Goal: Transaction & Acquisition: Purchase product/service

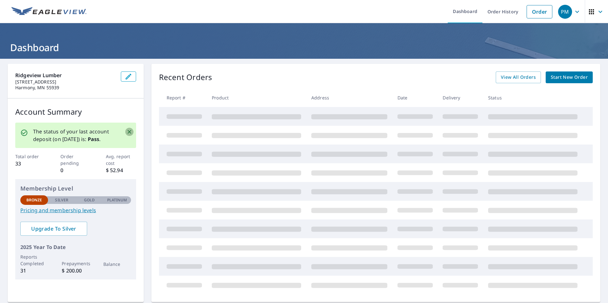
click at [126, 133] on icon "Close" at bounding box center [129, 132] width 6 height 6
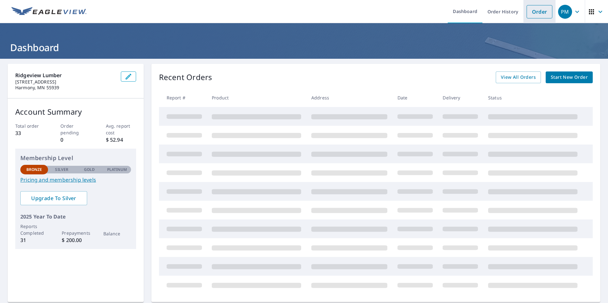
click at [538, 11] on link "Order" at bounding box center [540, 11] width 26 height 13
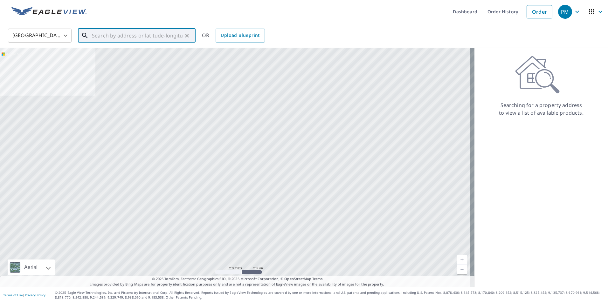
click at [111, 33] on input "text" at bounding box center [137, 36] width 91 height 18
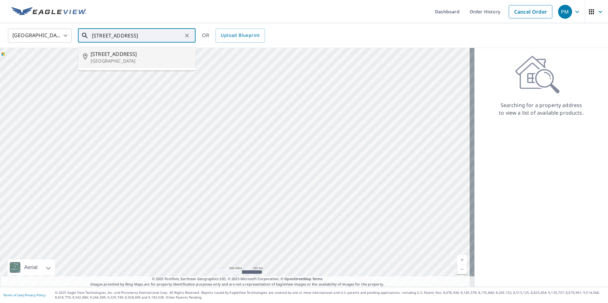
click at [115, 59] on p "[GEOGRAPHIC_DATA]" at bounding box center [141, 61] width 100 height 6
type input "[STREET_ADDRESS]"
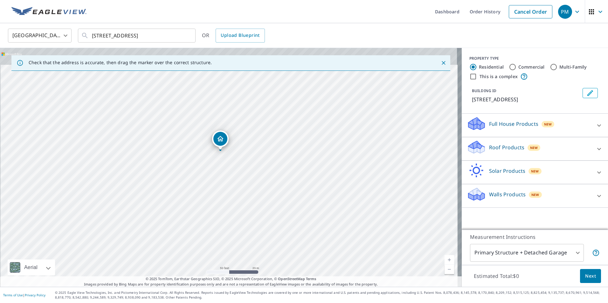
drag, startPoint x: 192, startPoint y: 157, endPoint x: 188, endPoint y: 241, distance: 83.8
click at [188, 241] on div "[STREET_ADDRESS]" at bounding box center [231, 167] width 462 height 239
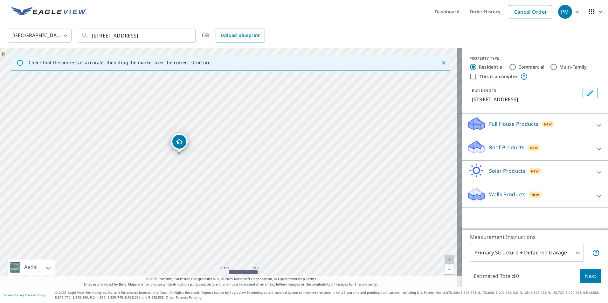
drag, startPoint x: 179, startPoint y: 161, endPoint x: 119, endPoint y: 202, distance: 72.7
click at [119, 202] on div "[STREET_ADDRESS]" at bounding box center [231, 167] width 462 height 239
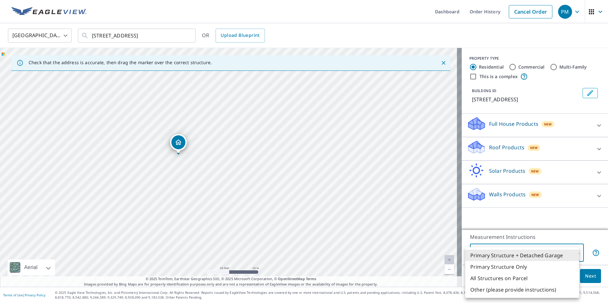
click at [510, 251] on body "PM PM Dashboard Order History Cancel Order PM [GEOGRAPHIC_DATA] [GEOGRAPHIC_DAT…" at bounding box center [304, 151] width 608 height 303
click at [490, 253] on li "Primary Structure + Detached Garage" at bounding box center [522, 255] width 114 height 11
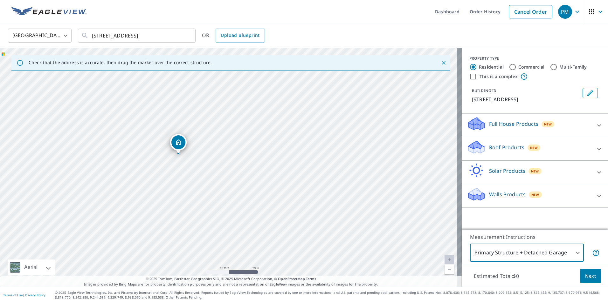
click at [490, 151] on p "Roof Products" at bounding box center [506, 148] width 35 height 8
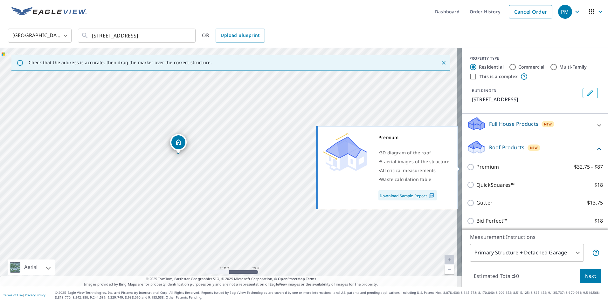
click at [481, 167] on p "Premium" at bounding box center [488, 167] width 23 height 8
click at [477, 167] on input "Premium $32.75 - $87" at bounding box center [472, 168] width 10 height 8
checkbox input "true"
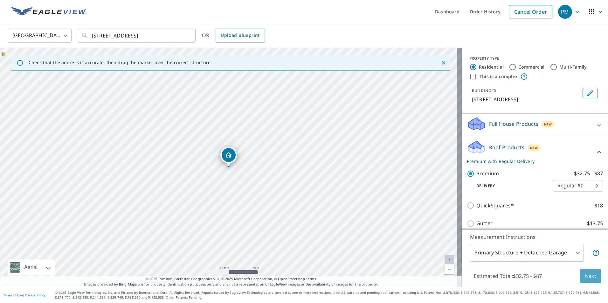
click at [586, 277] on span "Next" at bounding box center [590, 277] width 11 height 8
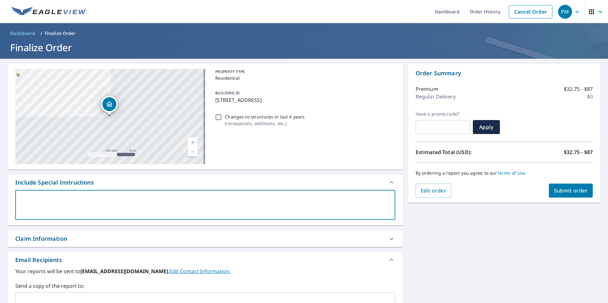
click at [24, 197] on textarea at bounding box center [205, 205] width 371 height 18
type textarea "J"
type textarea "x"
type textarea "Jo"
type textarea "x"
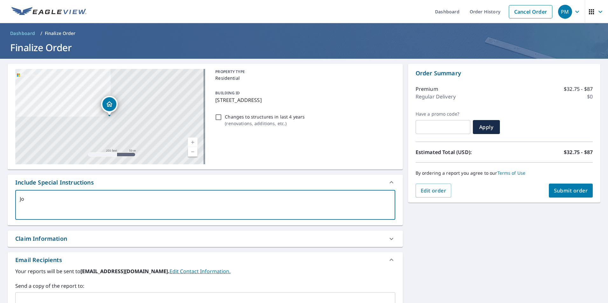
type textarea "Job"
type textarea "x"
type textarea "Job"
type textarea "x"
type textarea "Job N"
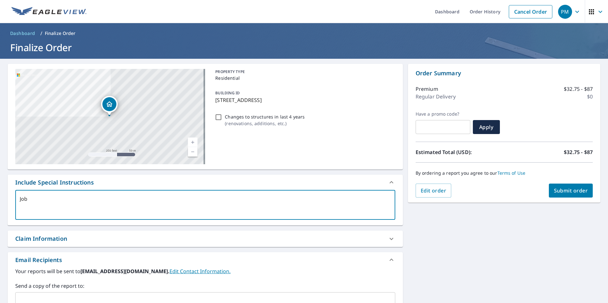
type textarea "x"
type textarea "Job Na"
type textarea "x"
type textarea "Job Nam"
type textarea "x"
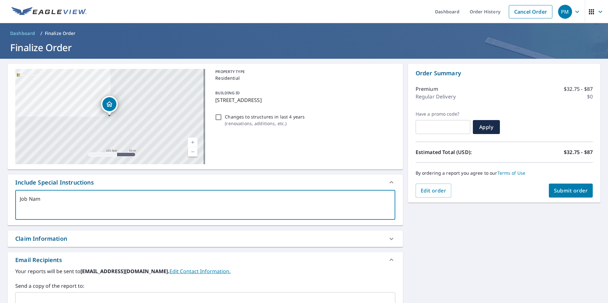
type textarea "Job Name"
type textarea "x"
type textarea "Job Name"
type textarea "x"
type textarea "Job Name A"
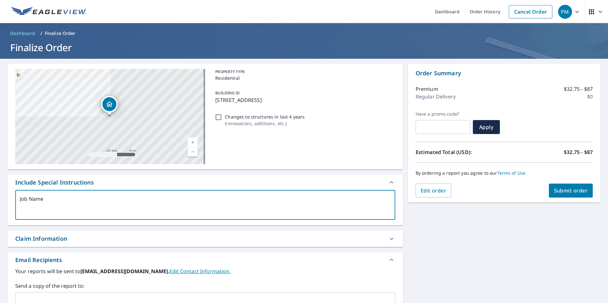
type textarea "x"
type textarea "Job Name [PERSON_NAME]"
type textarea "x"
type textarea "Job Name Aar"
type textarea "x"
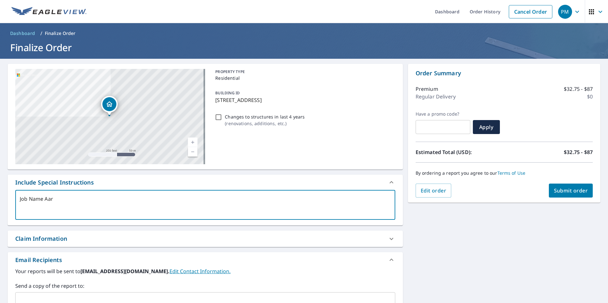
type textarea "Job Name [PERSON_NAME]"
type textarea "x"
type textarea "Job Name [PERSON_NAME]"
type textarea "x"
type textarea "Job Name [PERSON_NAME]"
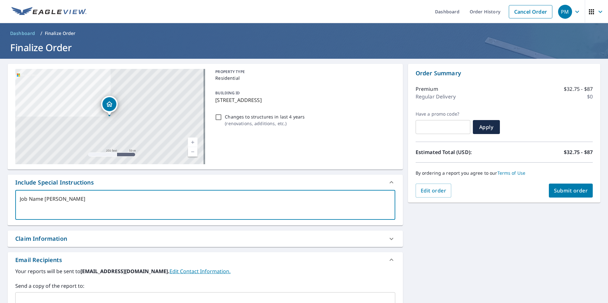
type textarea "x"
type textarea "Job Name [PERSON_NAME]"
type textarea "x"
type textarea "Job Name [PERSON_NAME]"
type textarea "x"
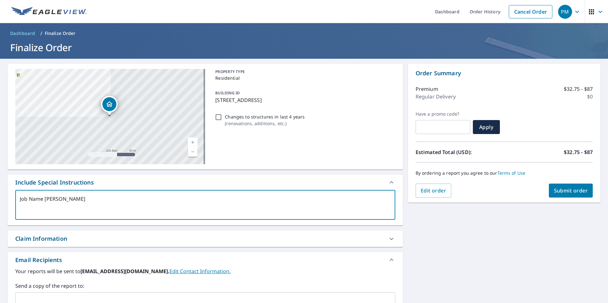
type textarea "Job Name [PERSON_NAME]"
type textarea "x"
type textarea "Job Name [PERSON_NAME]"
type textarea "x"
type textarea "Job Name [PERSON_NAME]"
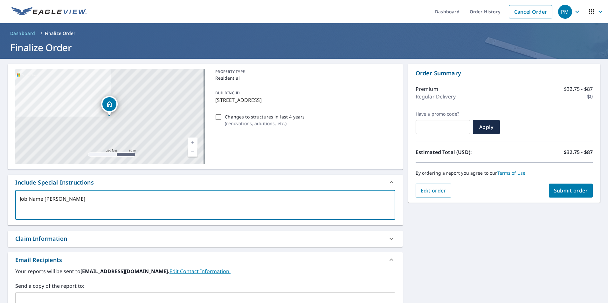
type textarea "x"
type textarea "Job Name [PERSON_NAME]"
type textarea "x"
type textarea "Job Name [PERSON_NAME]"
type textarea "x"
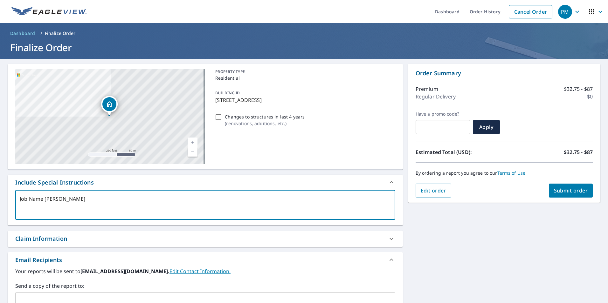
type textarea "Job Name [PERSON_NAME]"
type textarea "x"
type textarea "Job Name [PERSON_NAME]"
type textarea "x"
type textarea "Job Name [PERSON_NAME]"
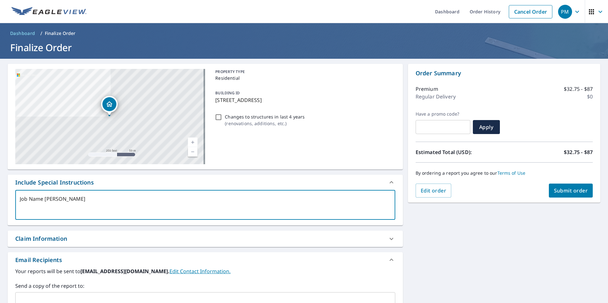
type textarea "x"
type textarea "Job Name [PERSON_NAME] [PERSON_NAME]"
type textarea "x"
type textarea "Job Name [PERSON_NAME] [PERSON_NAME]"
type textarea "x"
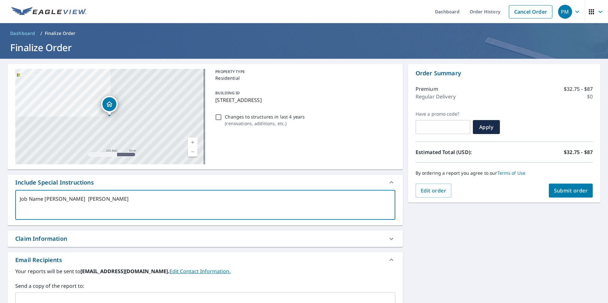
type textarea "Job Name [PERSON_NAME] [PERSON_NAME] H"
type textarea "x"
type textarea "Job Name [PERSON_NAME] [PERSON_NAME]"
type textarea "x"
type textarea "Job Name [PERSON_NAME] [PERSON_NAME]"
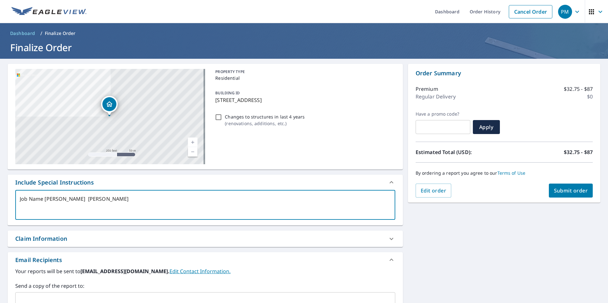
type textarea "x"
type textarea "Job Name [PERSON_NAME] [PERSON_NAME] Hous"
type textarea "x"
type textarea "Job Name [PERSON_NAME] [PERSON_NAME] House"
type textarea "x"
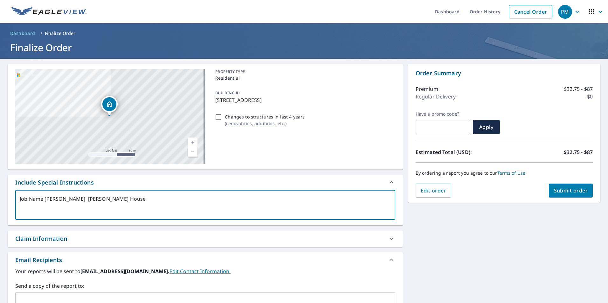
type textarea "Job Name [PERSON_NAME], [PERSON_NAME][GEOGRAPHIC_DATA]"
type textarea "x"
type textarea "Job Name [PERSON_NAME], [PERSON_NAME][GEOGRAPHIC_DATA]"
type textarea "x"
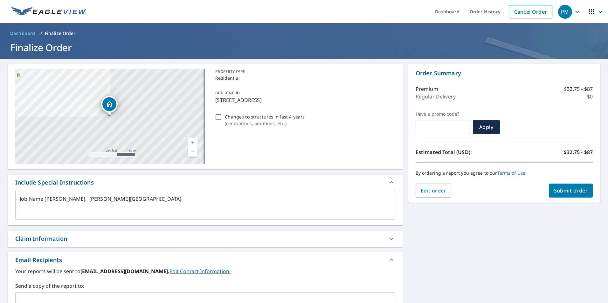
type textarea "Job Name [PERSON_NAME], [PERSON_NAME][GEOGRAPHIC_DATA]"
type textarea "x"
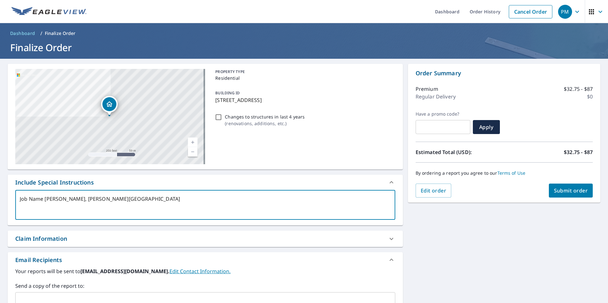
type textarea "Job Name [PERSON_NAME], [PERSON_NAME][GEOGRAPHIC_DATA]"
click at [564, 190] on span "Submit order" at bounding box center [571, 190] width 34 height 7
type textarea "x"
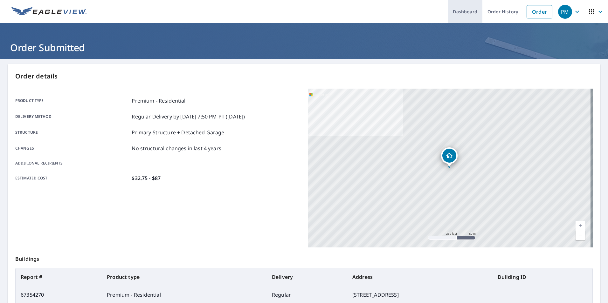
click at [468, 15] on link "Dashboard" at bounding box center [465, 11] width 35 height 23
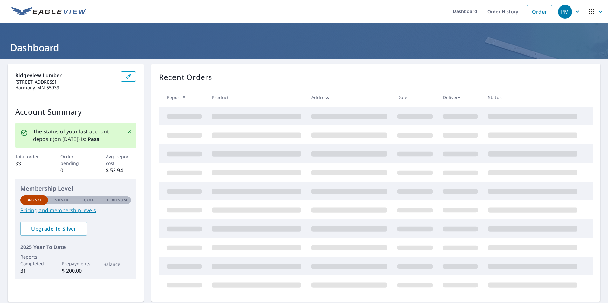
click at [126, 135] on icon "Close" at bounding box center [129, 132] width 6 height 6
